Goal: Check status: Check status

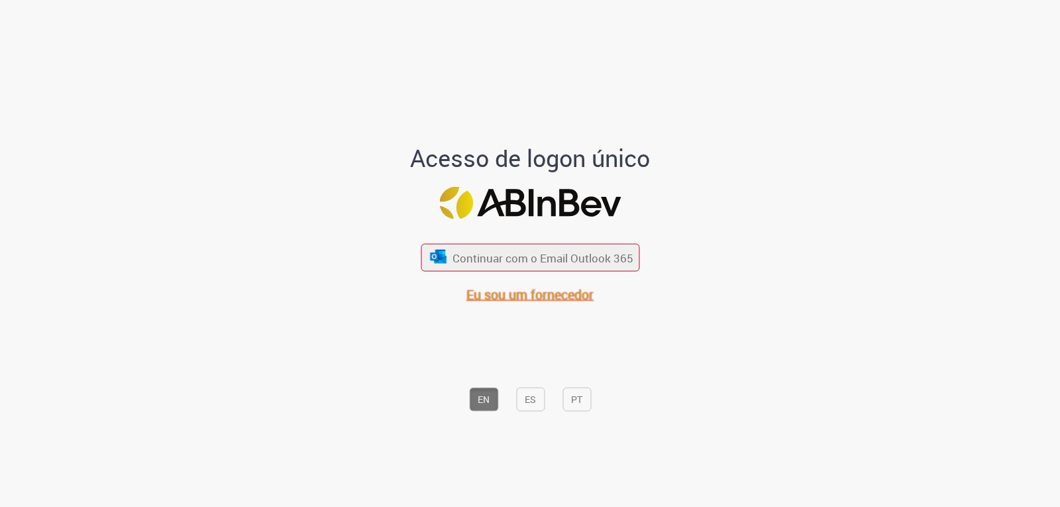
click at [510, 288] on font "Eu sou um fornecedor" at bounding box center [530, 295] width 127 height 18
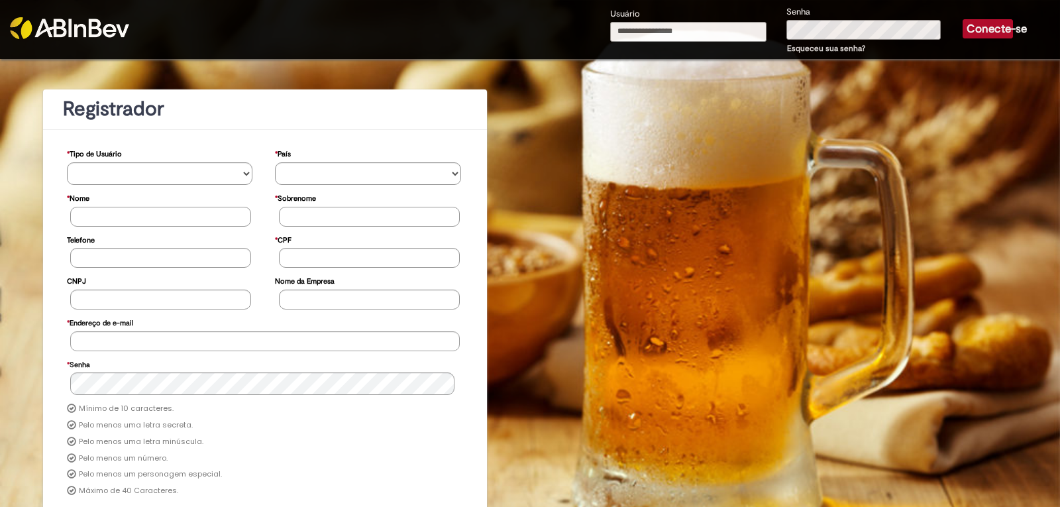
drag, startPoint x: 681, startPoint y: 0, endPoint x: 677, endPoint y: 24, distance: 24.3
click at [681, 1] on form "Usuário Senha Esqueceu sua senha? Conecte-se" at bounding box center [811, 29] width 403 height 59
click at [677, 30] on input "Usuário" at bounding box center [688, 32] width 156 height 20
click at [664, 21] on div "Usuário **" at bounding box center [688, 31] width 176 height 48
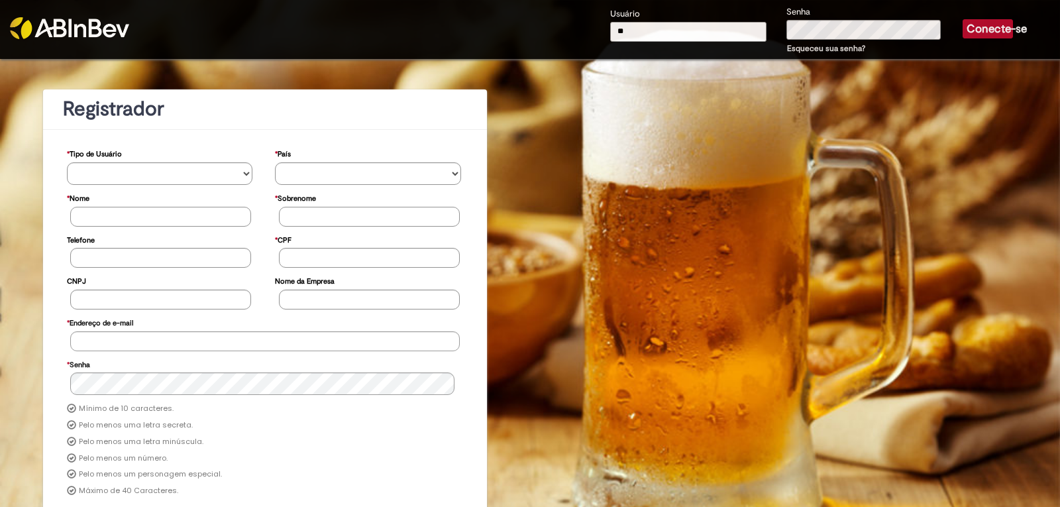
click at [664, 28] on input "**" at bounding box center [688, 32] width 156 height 20
paste input "**********"
type input "**********"
click at [963, 19] on button "Conecte-se" at bounding box center [988, 28] width 50 height 19
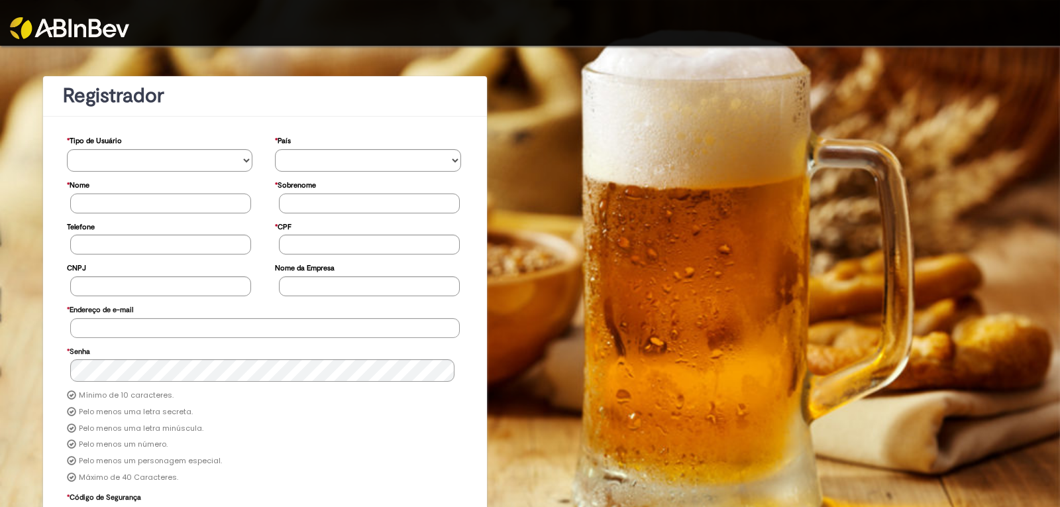
click at [70, 13] on link at bounding box center [132, 19] width 245 height 39
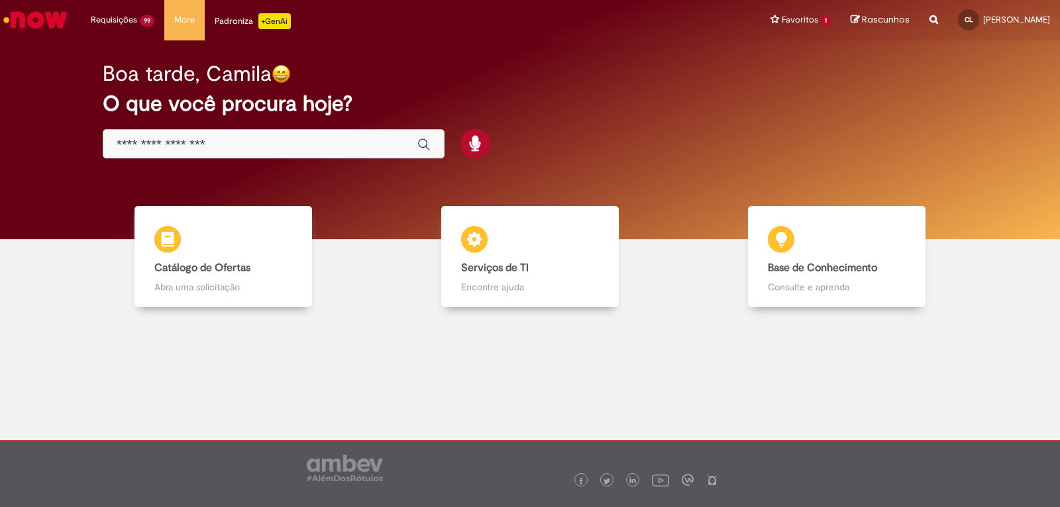
click at [675, 80] on div "Boa tarde, Camila" at bounding box center [530, 73] width 855 height 23
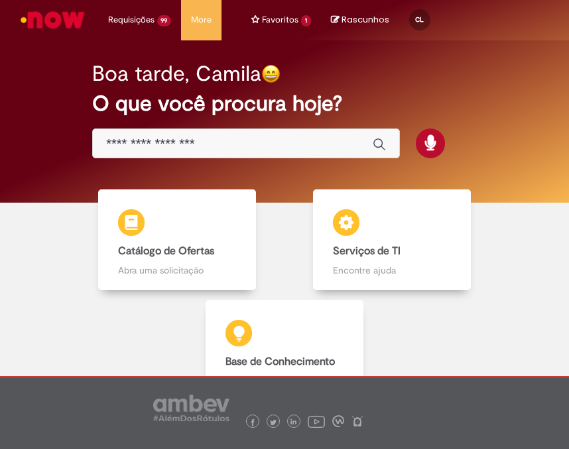
click at [129, 19] on li "Requisições 99 Exibir Todas as Solicitações Estadia e Custo Extra 21h atrás 21 …" at bounding box center [140, 20] width 84 height 40
click at [0, 0] on link "Exibir Todas as Solicitações" at bounding box center [0, 0] width 0 height 0
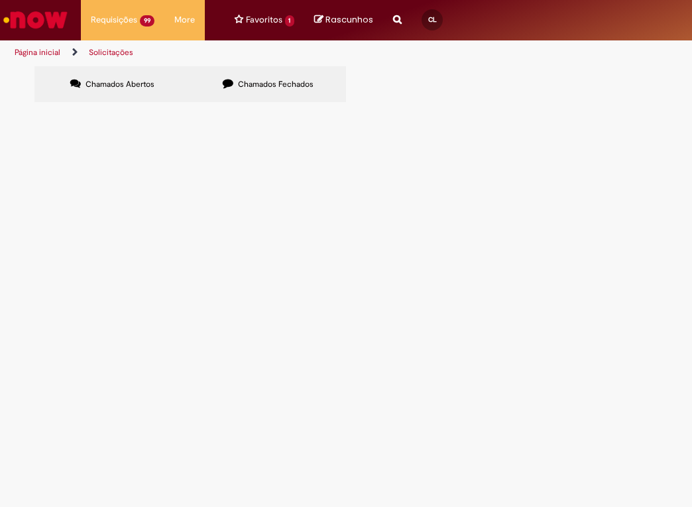
click at [449, 66] on div "Chamados Abertos Chamados Fechados Itens solicitados Exportar como PDF Exportar…" at bounding box center [345, 66] width 623 height 0
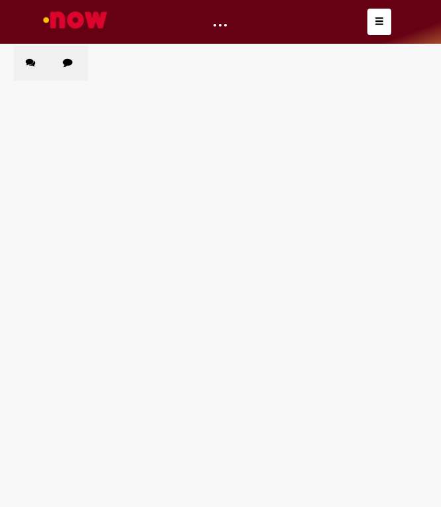
click at [179, 46] on div "Chamados Abertos Chamados Fechados Itens solicitados Exportar como PDF Exportar…" at bounding box center [220, 46] width 412 height 0
click at [372, 34] on button "button" at bounding box center [379, 22] width 24 height 27
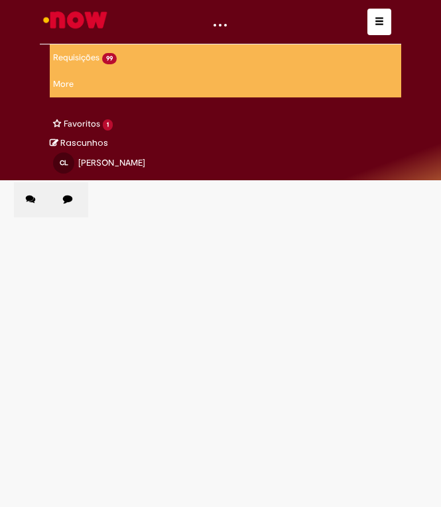
click at [377, 26] on span "button" at bounding box center [378, 21] width 9 height 9
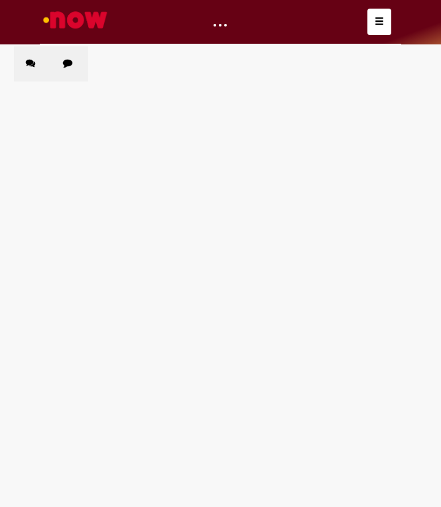
click at [332, 46] on div "Chamados Abertos Chamados Fechados Itens solicitados Exportar como PDF Exportar…" at bounding box center [220, 46] width 412 height 0
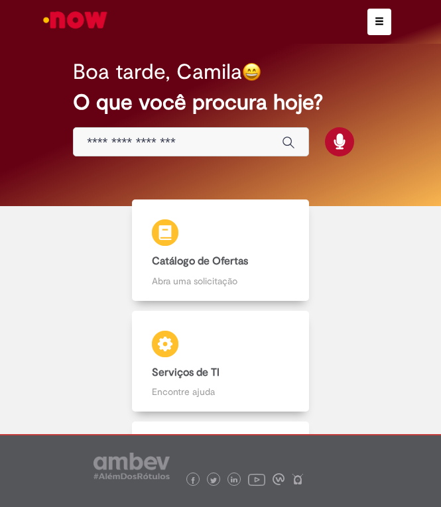
click at [370, 23] on button "button" at bounding box center [379, 22] width 24 height 27
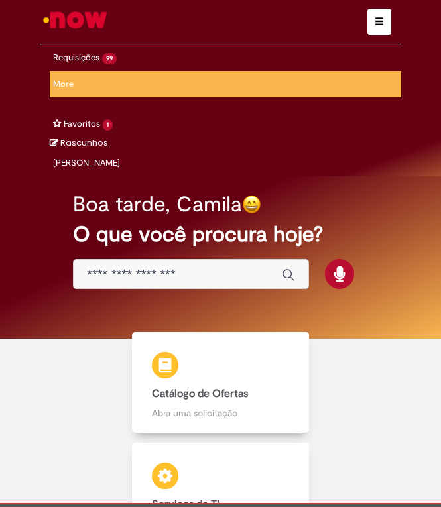
click at [378, 18] on span "button" at bounding box center [378, 21] width 9 height 9
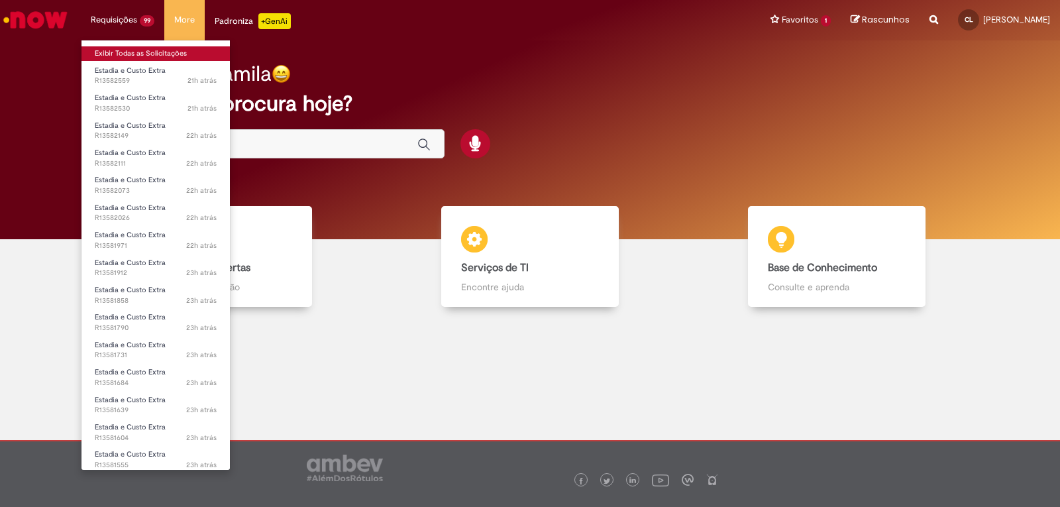
click at [126, 54] on link "Exibir Todas as Solicitações" at bounding box center [156, 53] width 148 height 15
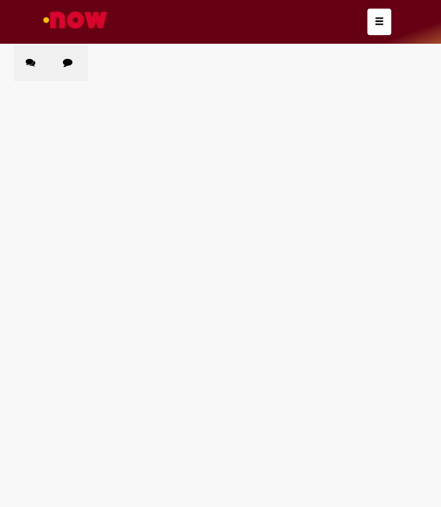
click at [344, 46] on div "Chamados Abertos Chamados Fechados Itens solicitados Exportar como PDF Exportar…" at bounding box center [220, 46] width 412 height 0
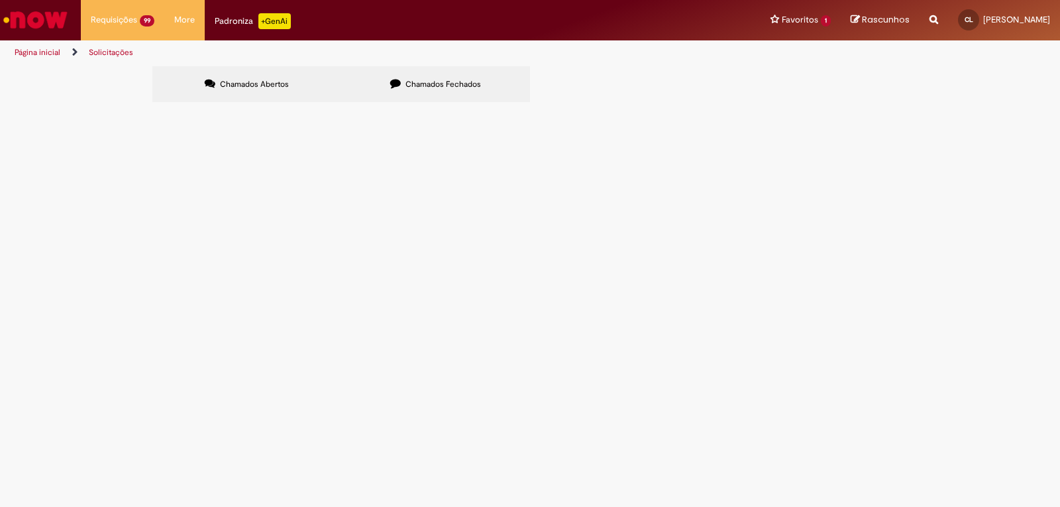
click at [440, 51] on ul "Página inicial Solicitações" at bounding box center [353, 52] width 687 height 25
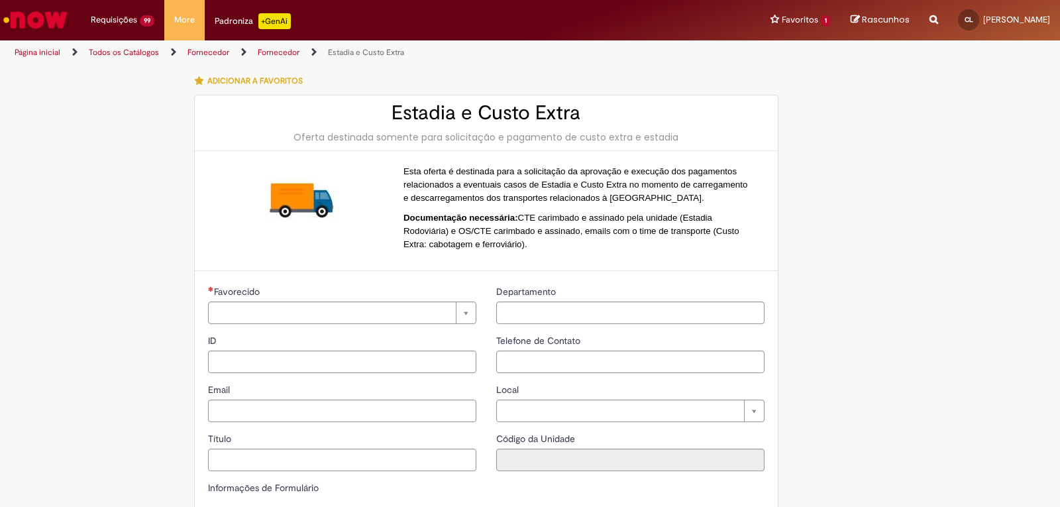
type input "**********"
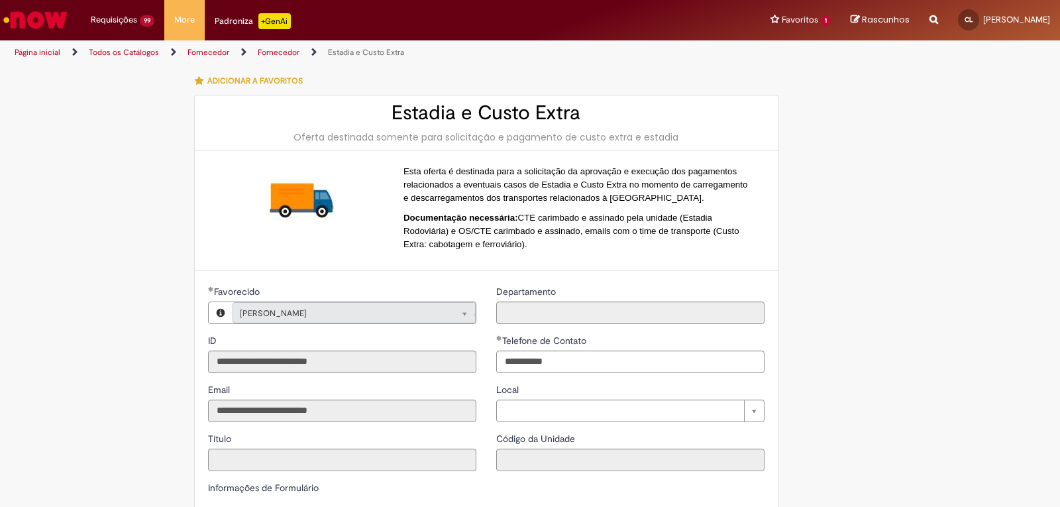
type input "**********"
click at [521, 107] on h2 "Estadia e Custo Extra" at bounding box center [486, 113] width 557 height 22
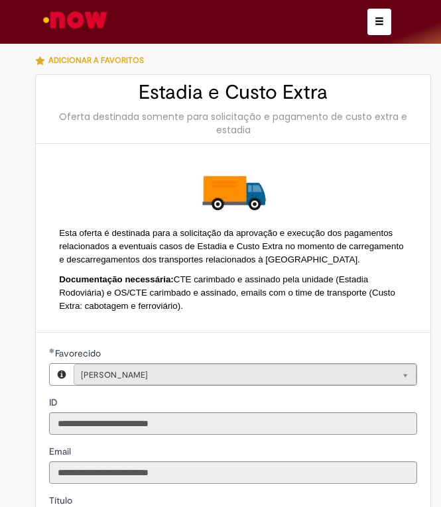
click at [379, 20] on span "button" at bounding box center [378, 21] width 9 height 9
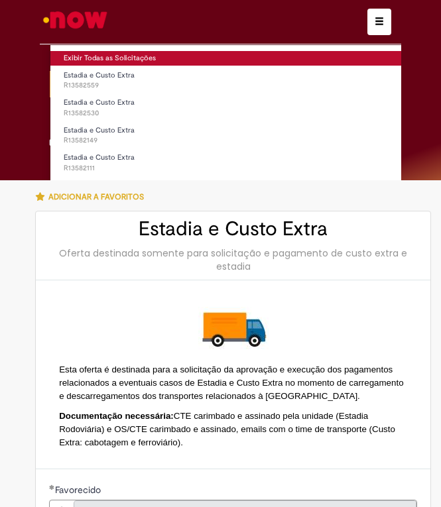
click at [103, 52] on link "Exibir Todas as Solicitações" at bounding box center [258, 58] width 416 height 15
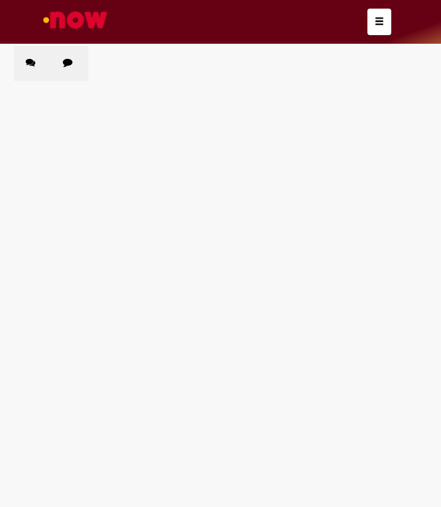
click at [0, 0] on span "R13582559" at bounding box center [0, 0] width 0 height 0
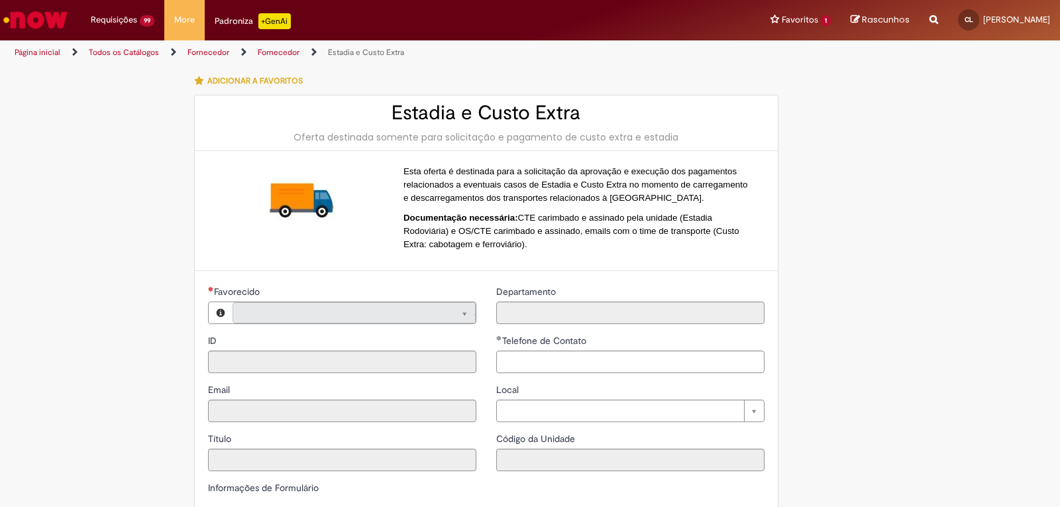
type input "**********"
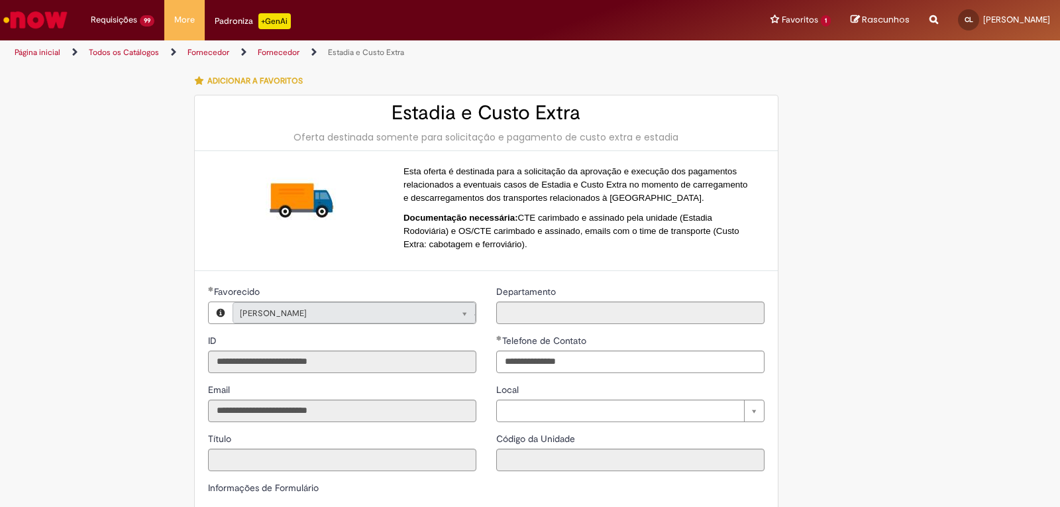
type input "**********"
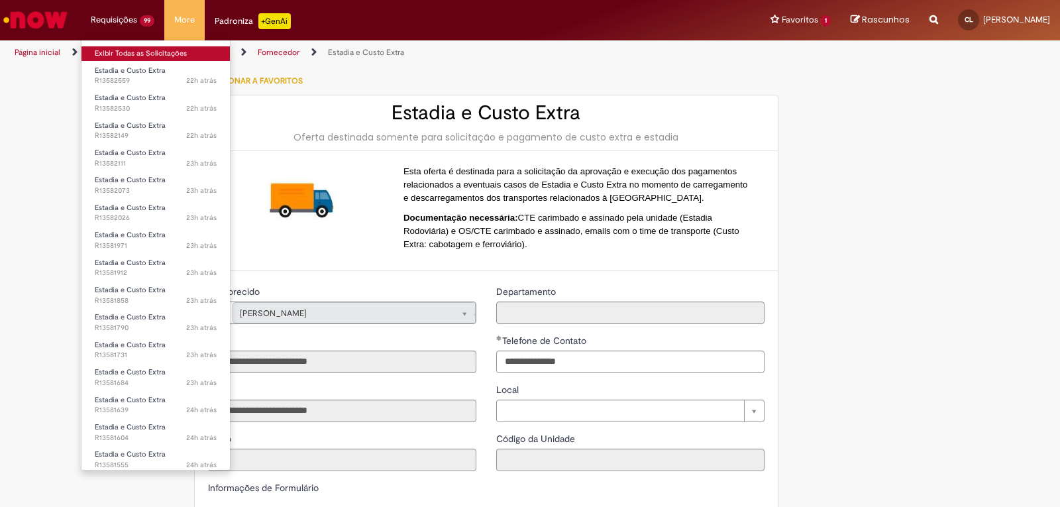
click at [127, 47] on link "Exibir Todas as Solicitações" at bounding box center [156, 53] width 148 height 15
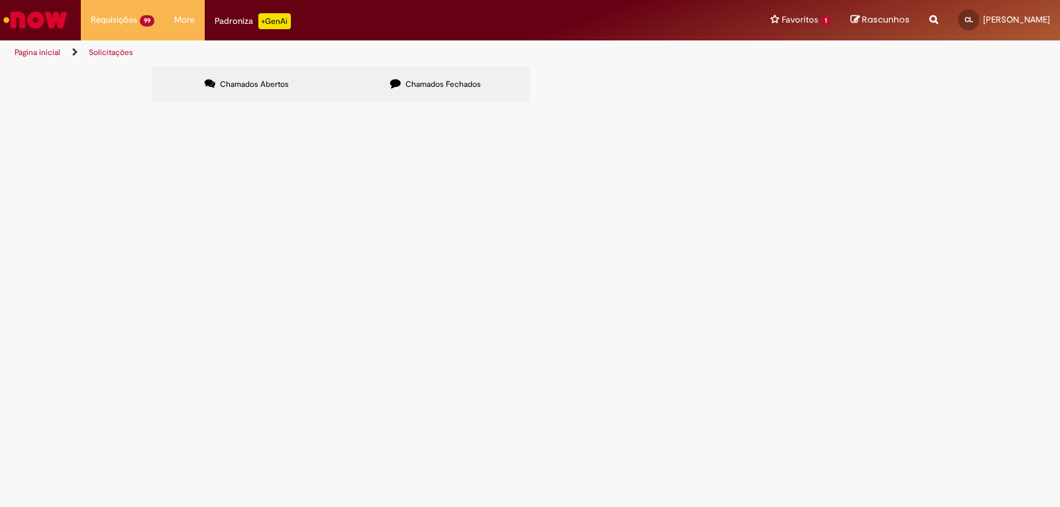
scroll to position [186, 0]
click at [0, 0] on span "R13581684" at bounding box center [0, 0] width 0 height 0
click at [0, 0] on icon at bounding box center [0, 0] width 0 height 0
click at [0, 0] on th "Número" at bounding box center [0, 0] width 0 height 0
click at [0, 0] on span "R13581380" at bounding box center [0, 0] width 0 height 0
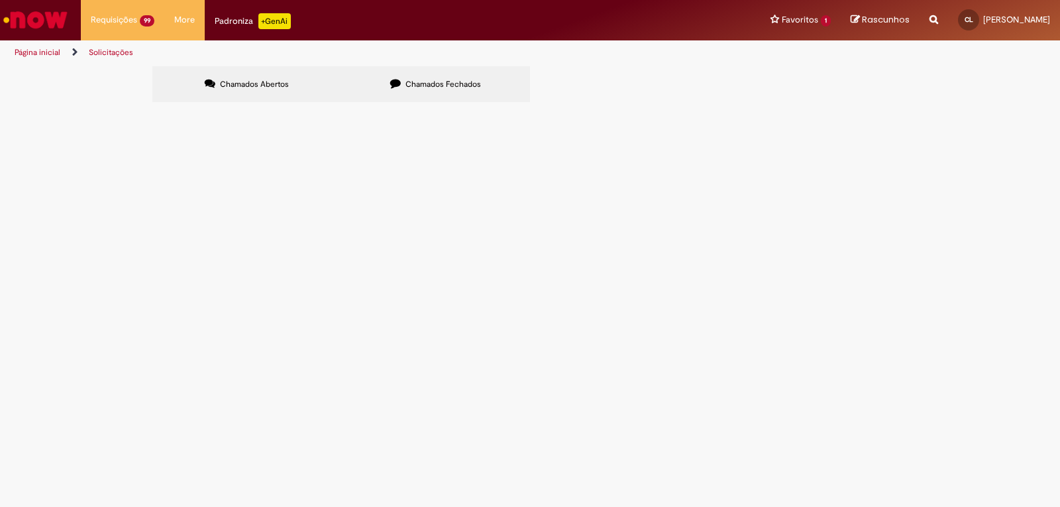
click at [0, 0] on span "R13581380" at bounding box center [0, 0] width 0 height 0
click at [0, 0] on td "R13581380" at bounding box center [0, 0] width 0 height 0
click at [0, 0] on td "Estadia e Custo Extra" at bounding box center [0, 0] width 0 height 0
click at [0, 0] on span "Estadia e Custo Extra" at bounding box center [0, 0] width 0 height 0
click at [436, 90] on label "Chamados Fechados" at bounding box center [435, 84] width 189 height 36
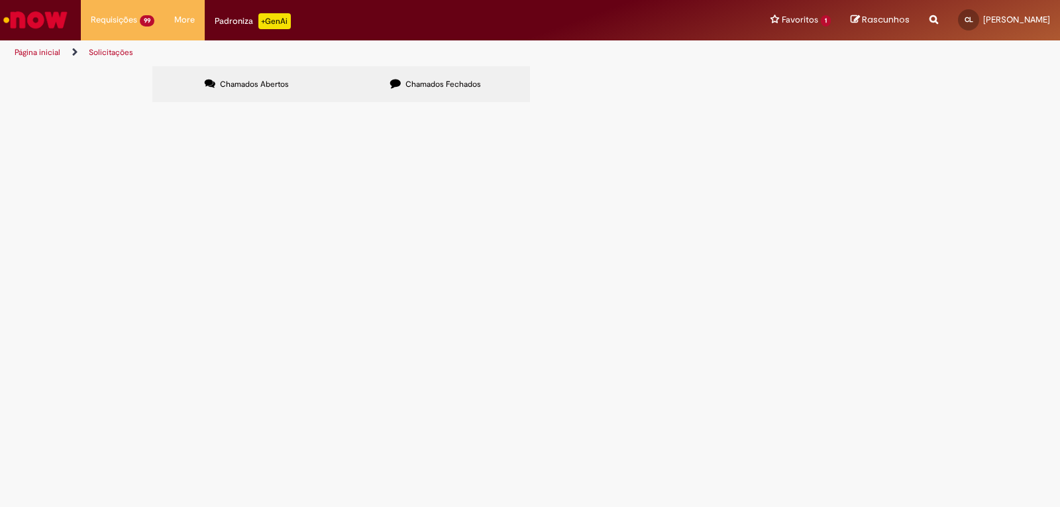
click at [243, 83] on span "Chamados Abertos" at bounding box center [254, 84] width 69 height 11
click at [0, 0] on span "R13581439" at bounding box center [0, 0] width 0 height 0
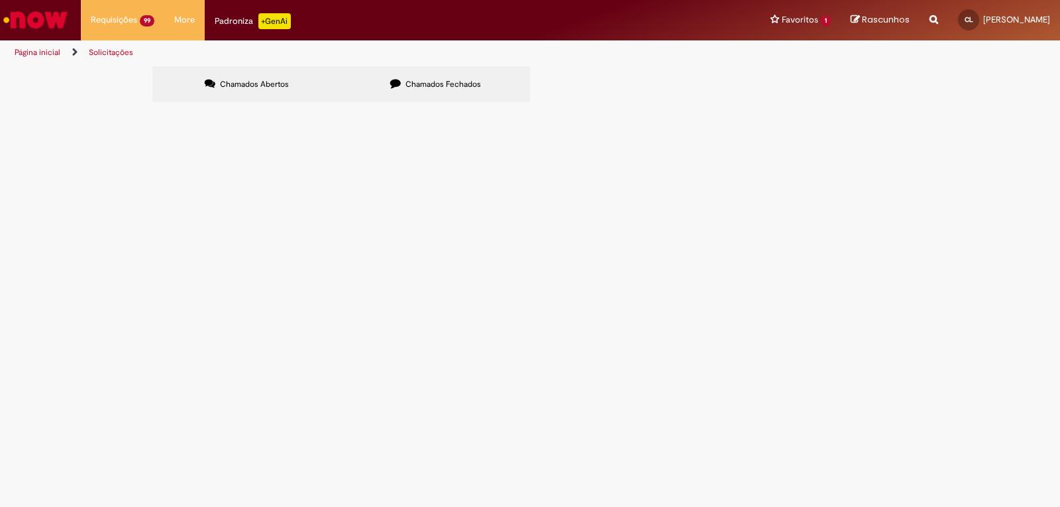
click at [0, 0] on span "R13581439" at bounding box center [0, 0] width 0 height 0
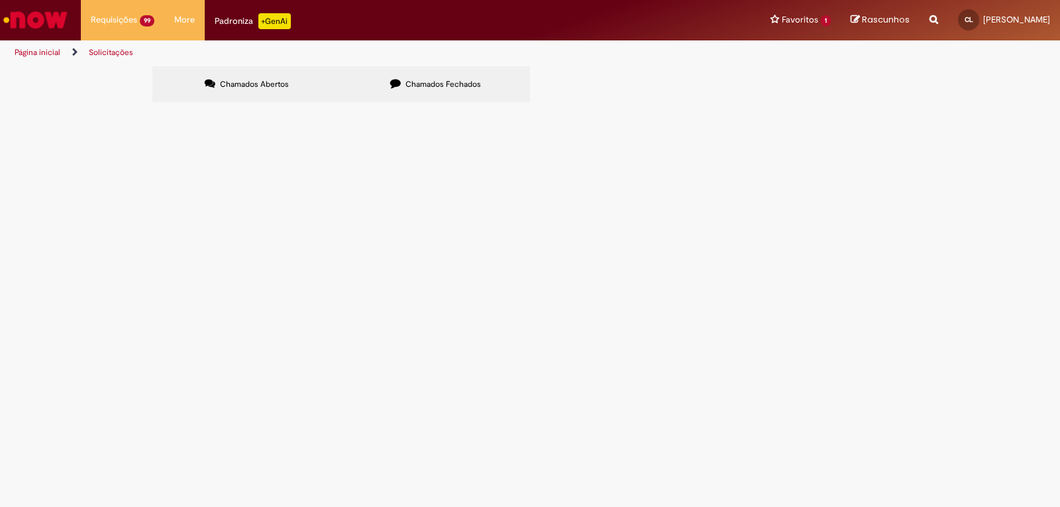
click at [0, 0] on span "R13581439" at bounding box center [0, 0] width 0 height 0
click at [127, 91] on div "Chamados Abertos Chamados Fechados Itens solicitados Exportar como PDF Exportar…" at bounding box center [530, 86] width 1060 height 40
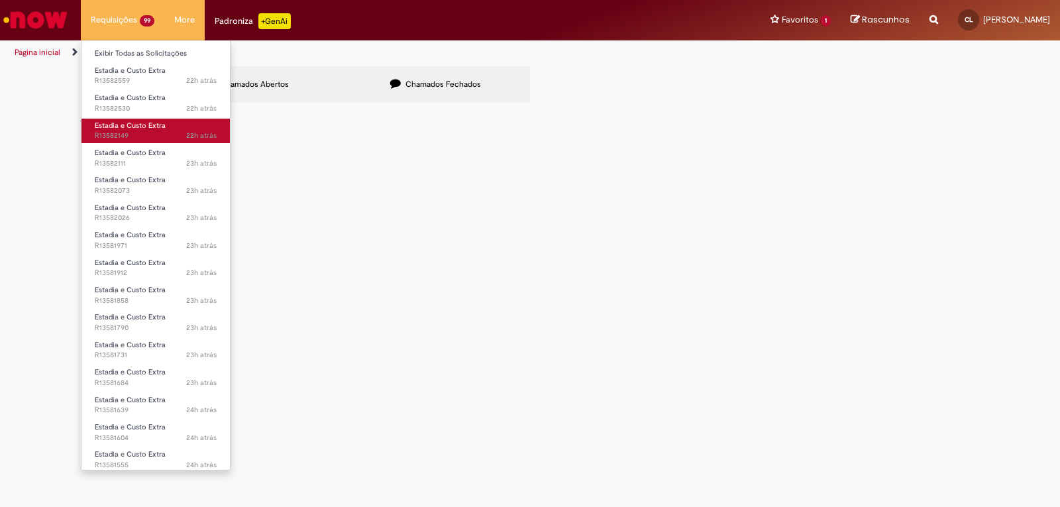
click at [122, 121] on span "Estadia e Custo Extra" at bounding box center [130, 126] width 71 height 10
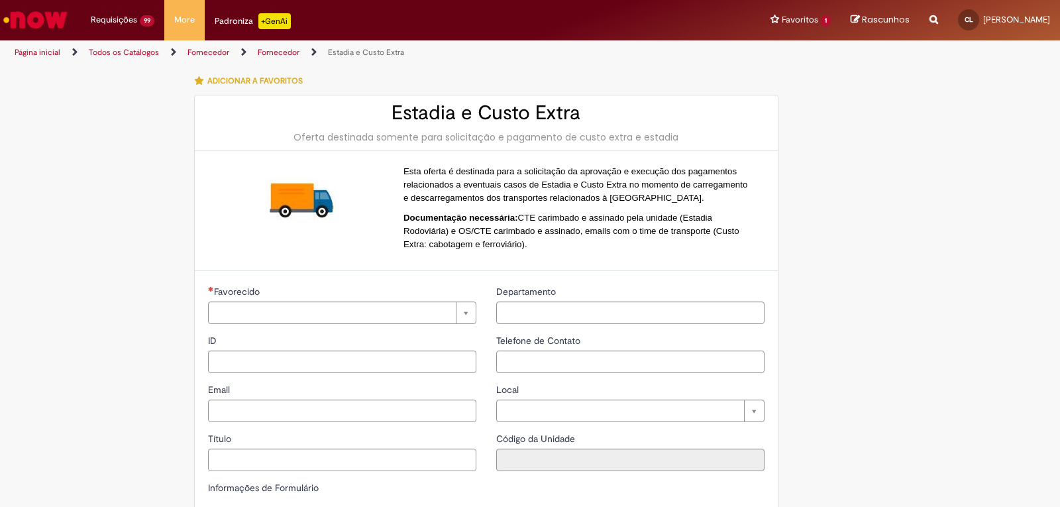
type input "**********"
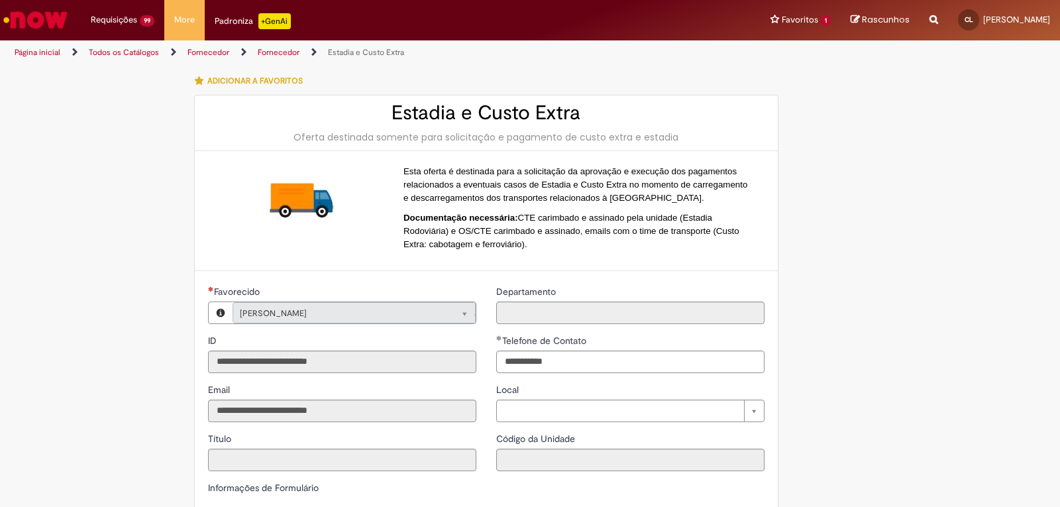
type input "**********"
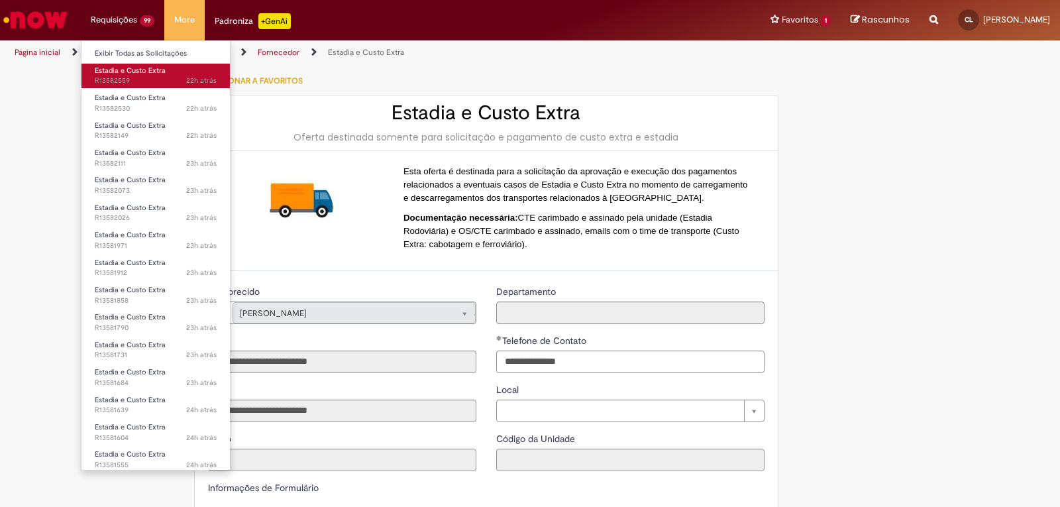
click at [150, 80] on span "22h atrás 22 horas atrás R13582559" at bounding box center [156, 81] width 122 height 11
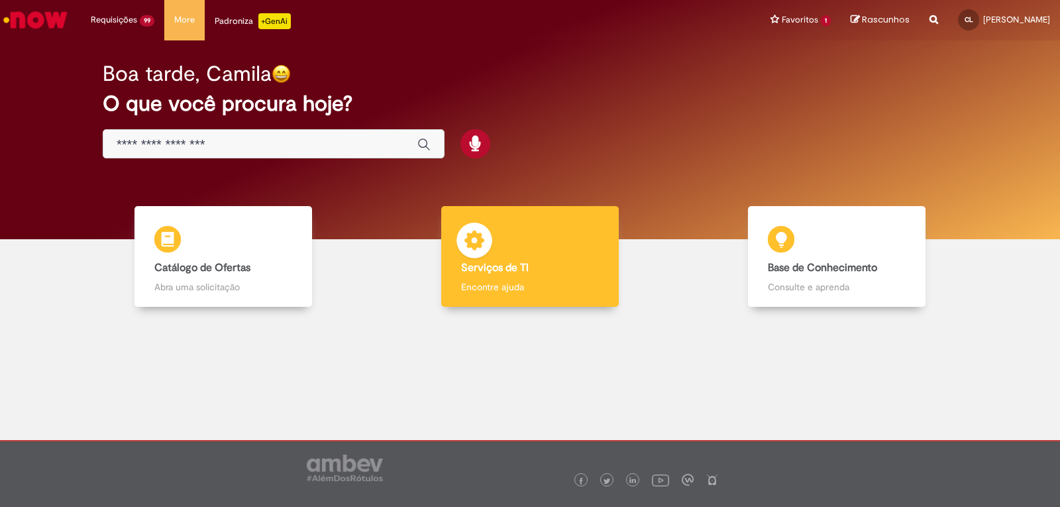
click at [494, 234] on img at bounding box center [475, 243] width 40 height 40
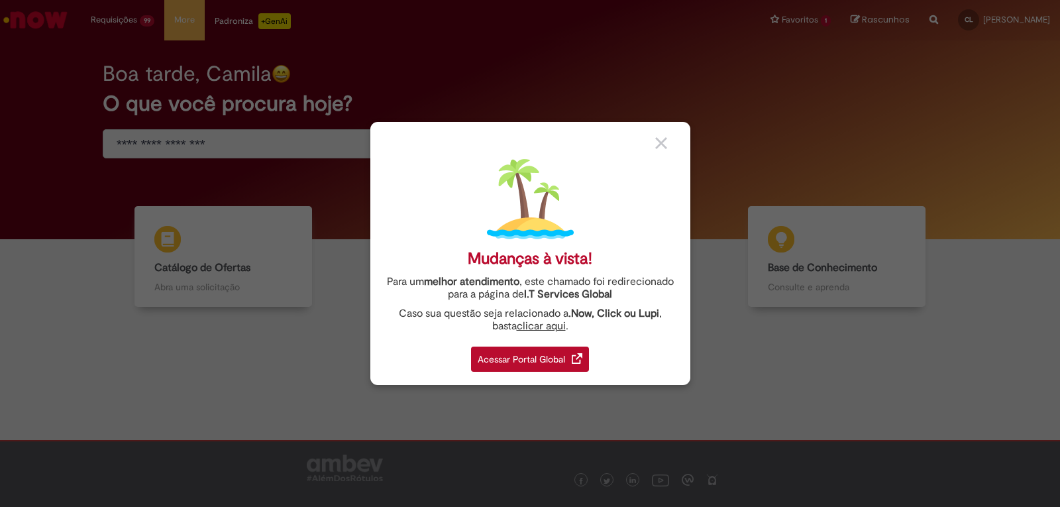
click at [509, 362] on div "Acessar Portal Global" at bounding box center [530, 359] width 118 height 25
